Goal: Find specific page/section: Find specific page/section

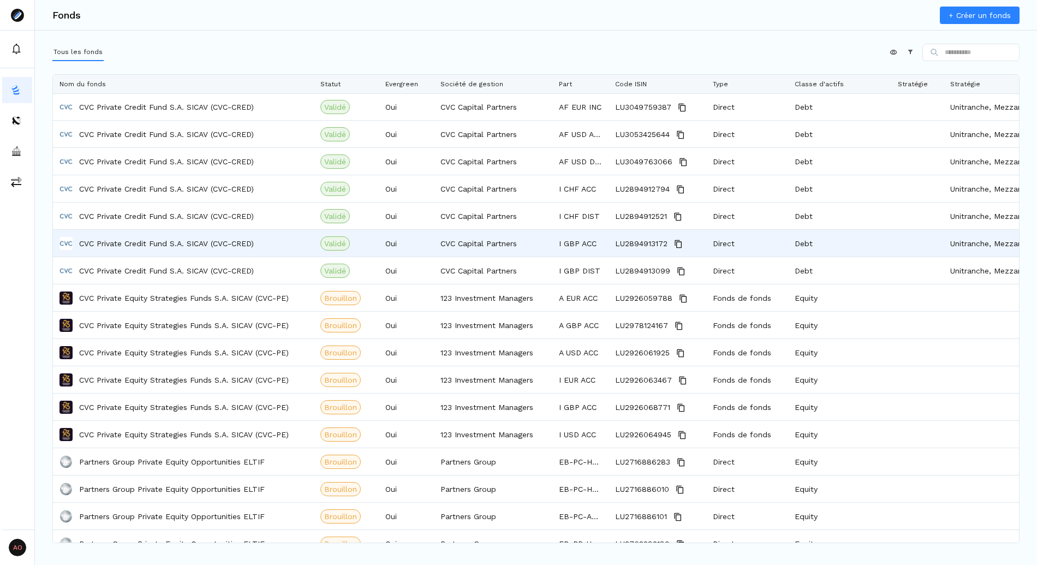
scroll to position [1086, 0]
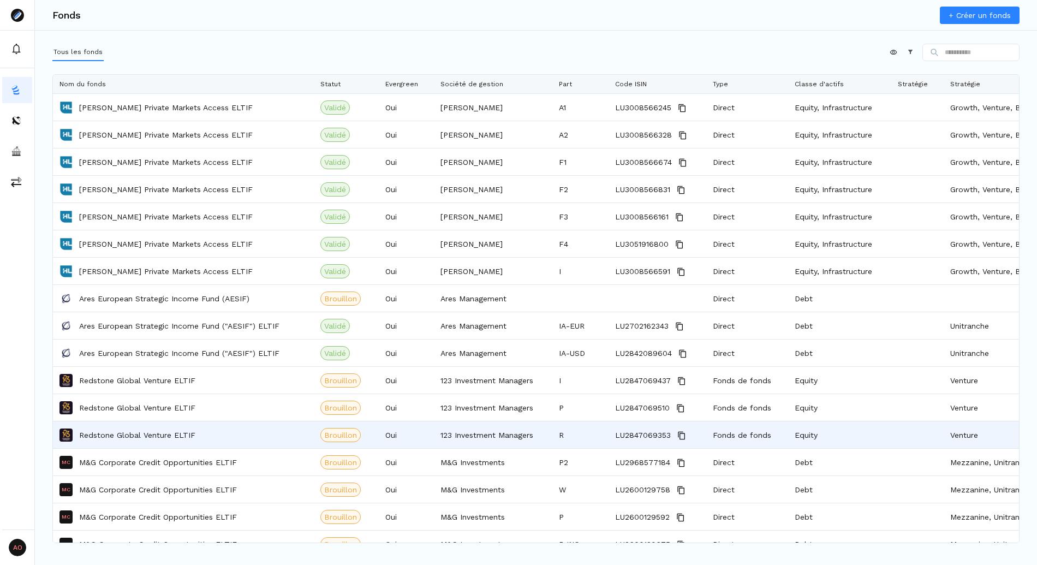
click at [115, 437] on p "Redstone Global Venture ELTIF" at bounding box center [137, 435] width 116 height 11
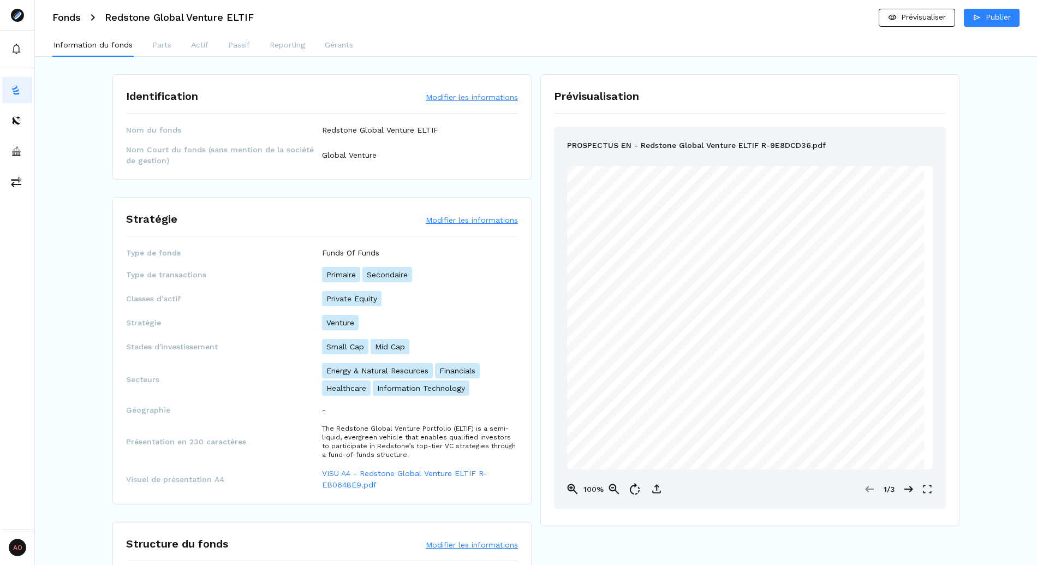
click at [69, 23] on div "Fonds Redstone Global Venture ELTIF Prévisualiser Publier" at bounding box center [536, 17] width 1002 height 35
click at [68, 17] on h3 "Fonds" at bounding box center [66, 18] width 28 height 10
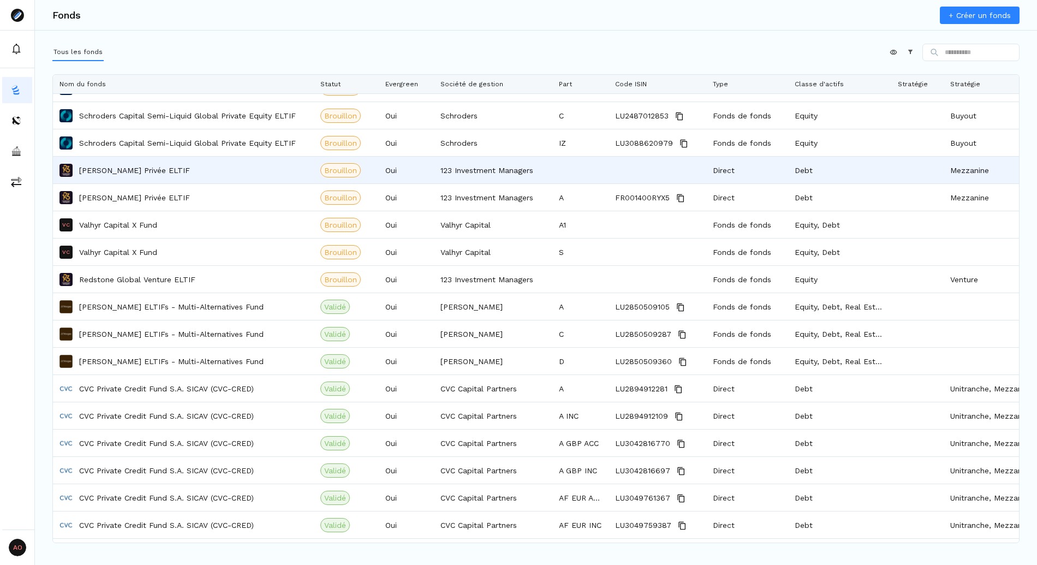
click at [122, 173] on p "[PERSON_NAME] Privée ELTIF" at bounding box center [134, 170] width 111 height 11
